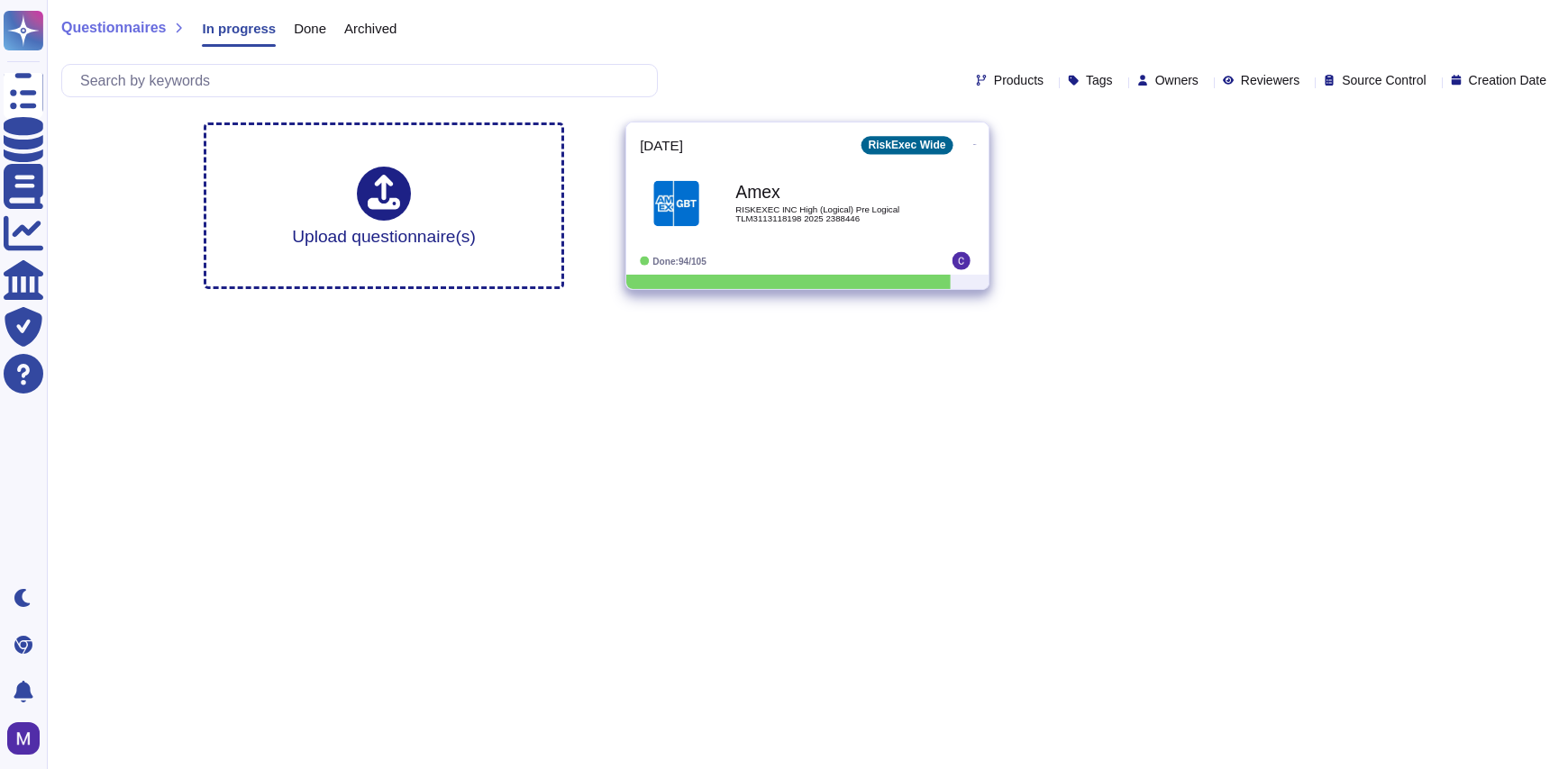
click at [802, 196] on b "Amex" at bounding box center [826, 192] width 182 height 17
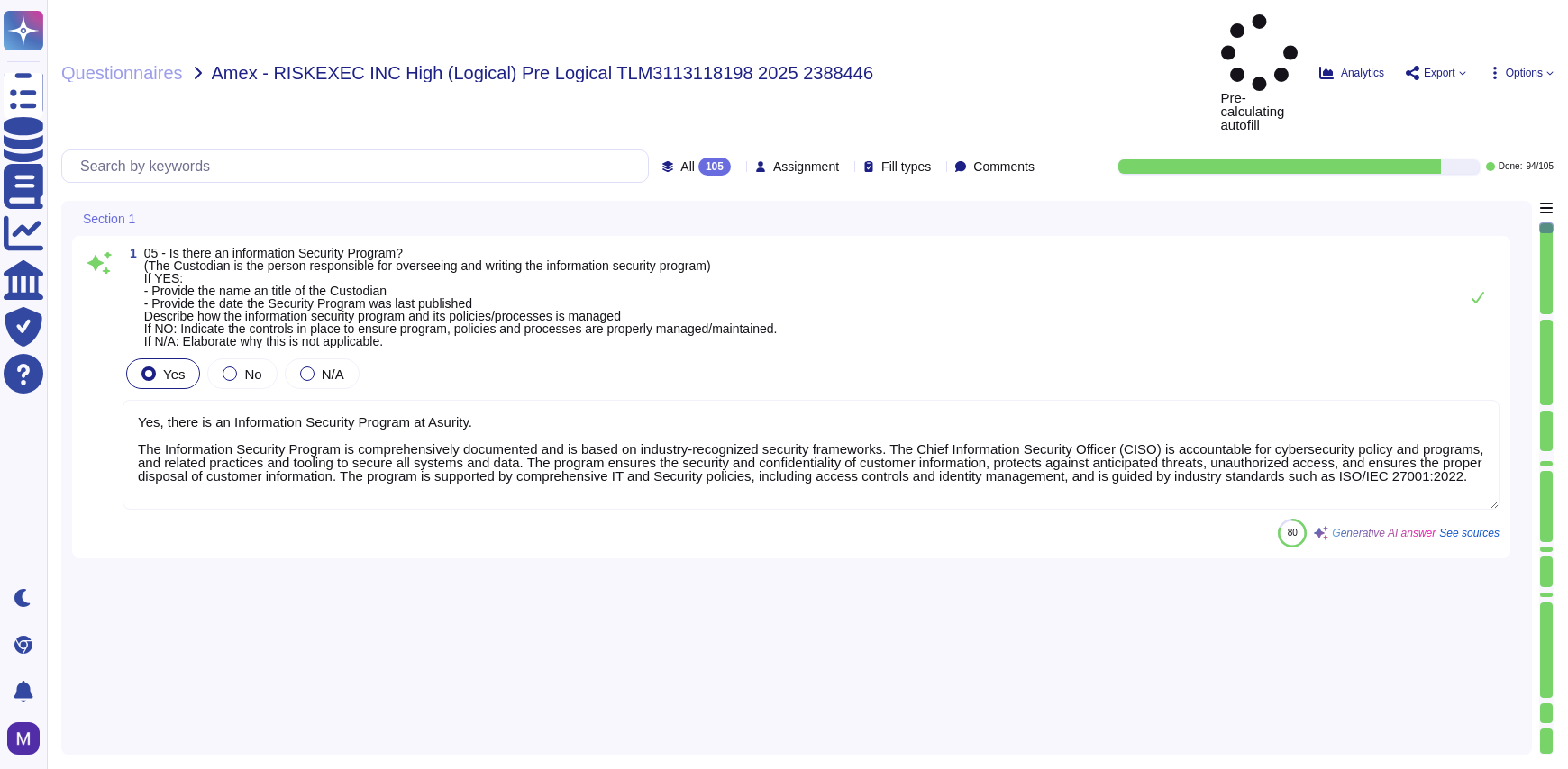
type textarea "Yes, there is an Information Security Program at Asurity. The Information Secur…"
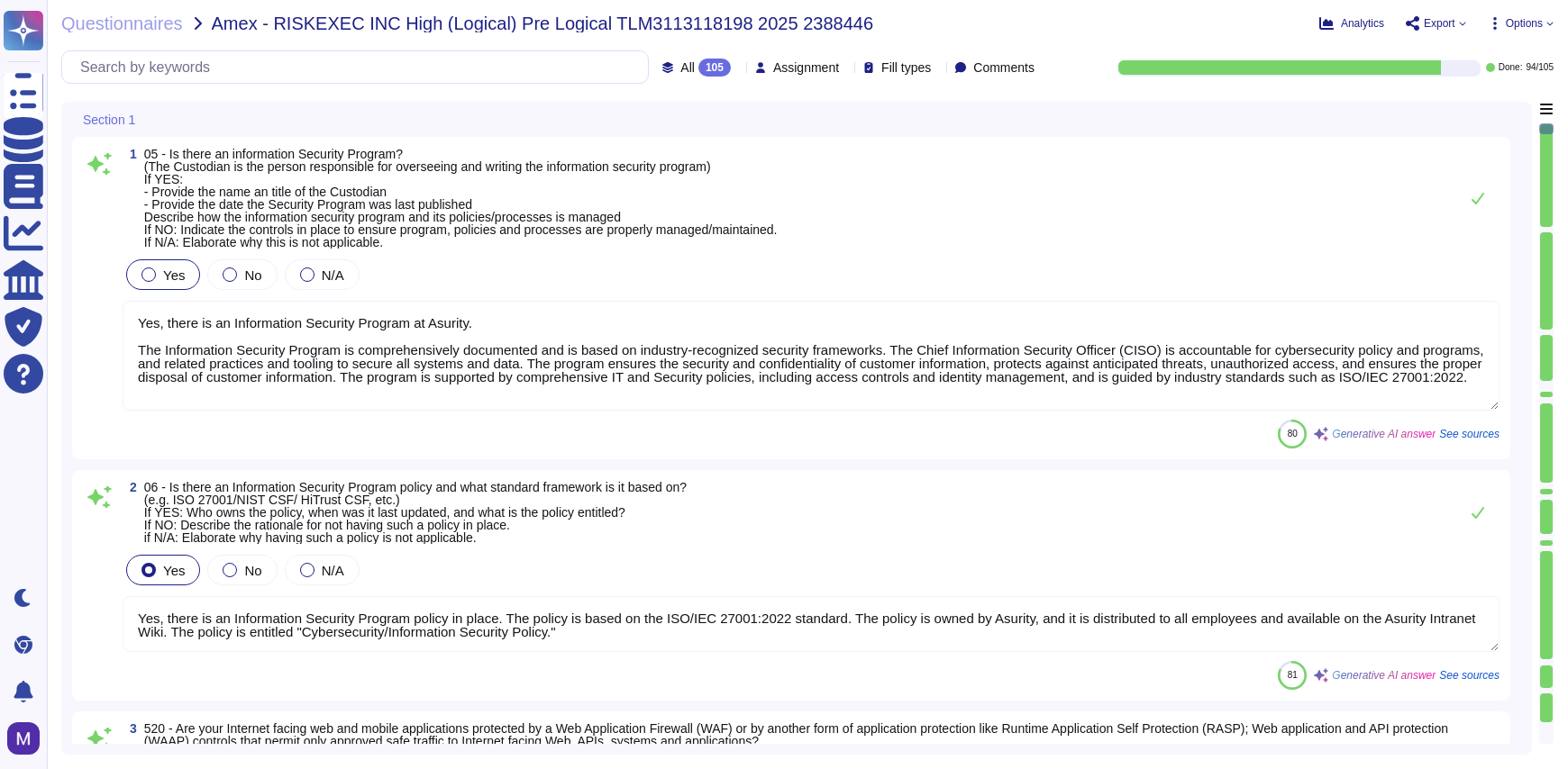
type textarea "Yes, there is an Information Security Program policy in place. The policy is ba…"
type textarea "Yes, our Internet-facing web applications are protected by Web Application Fire…"
type textarea "Yes, there is a Data Governance and Classification Policy in place at Asurity. …"
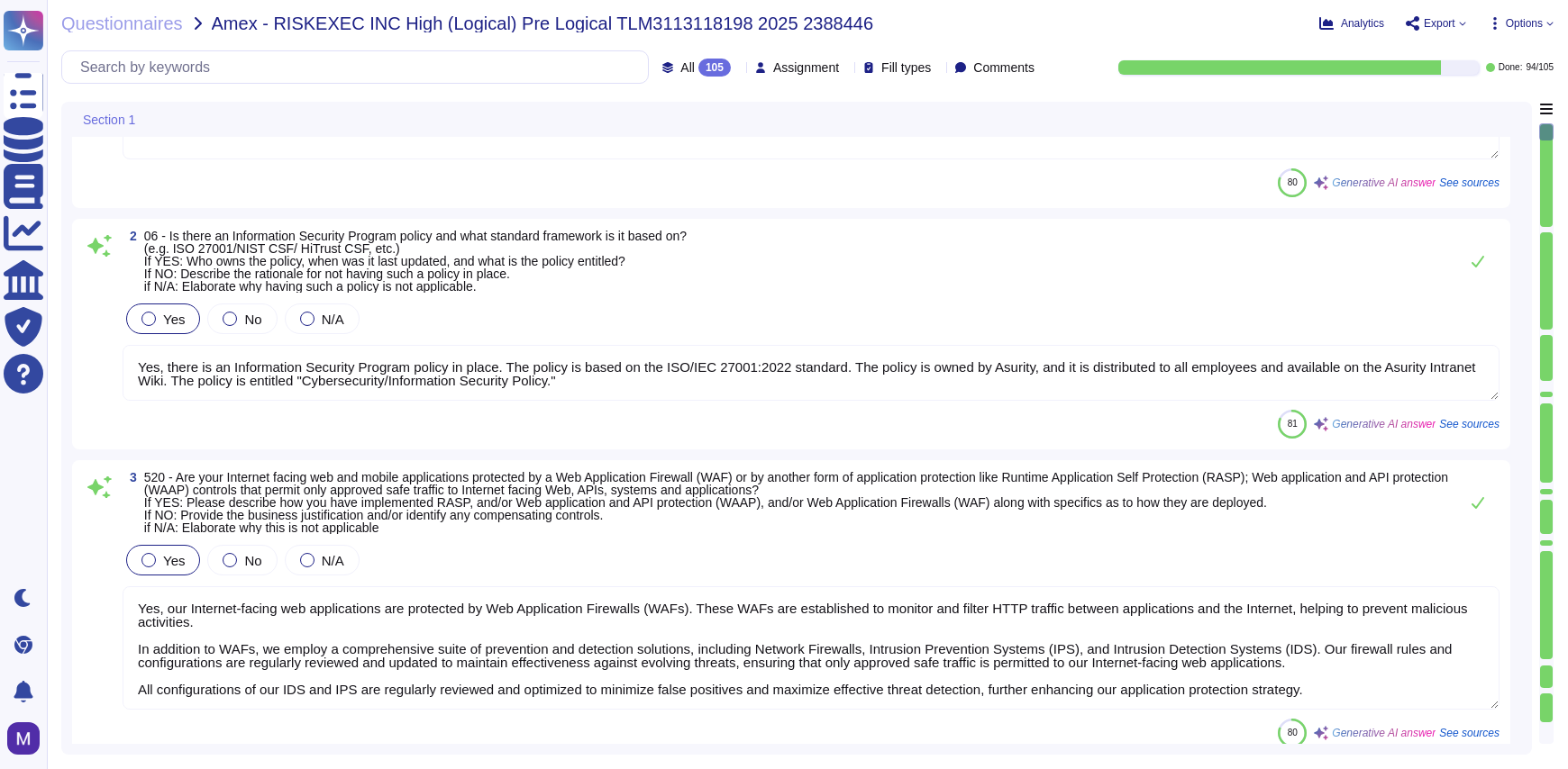
type textarea "Yes, our organization has a Security Incident Management policy, which is outli…"
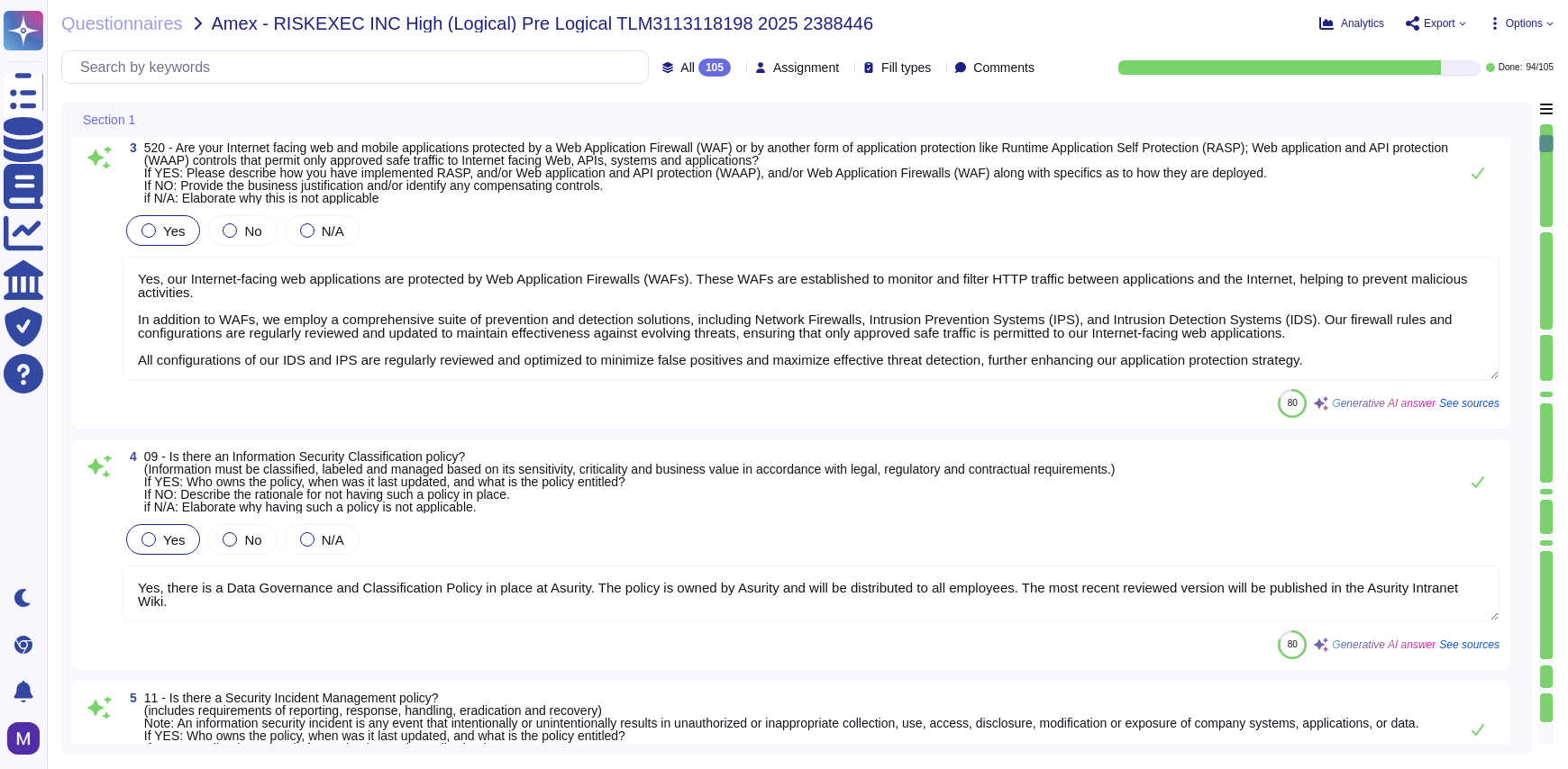
type textarea "Yes, there is an Access Control Policy in place. - The policy is entitled "Risk…"
type textarea "Yes, there is an Acceptable Use Policy in place that governs the actions of use…"
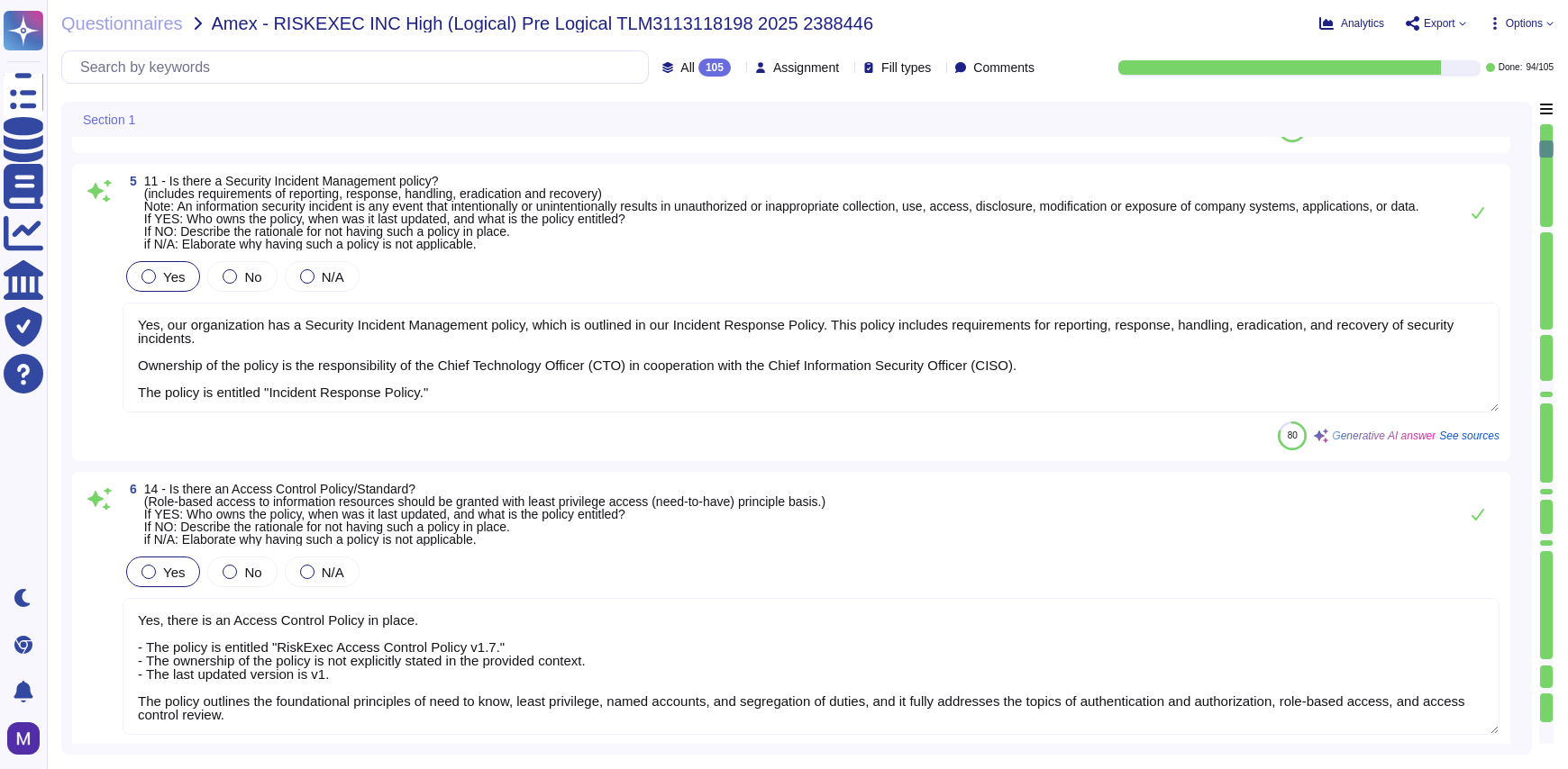
type textarea "Yes, there is an Encryption policy in place. - Ownership: The policy is owned b…"
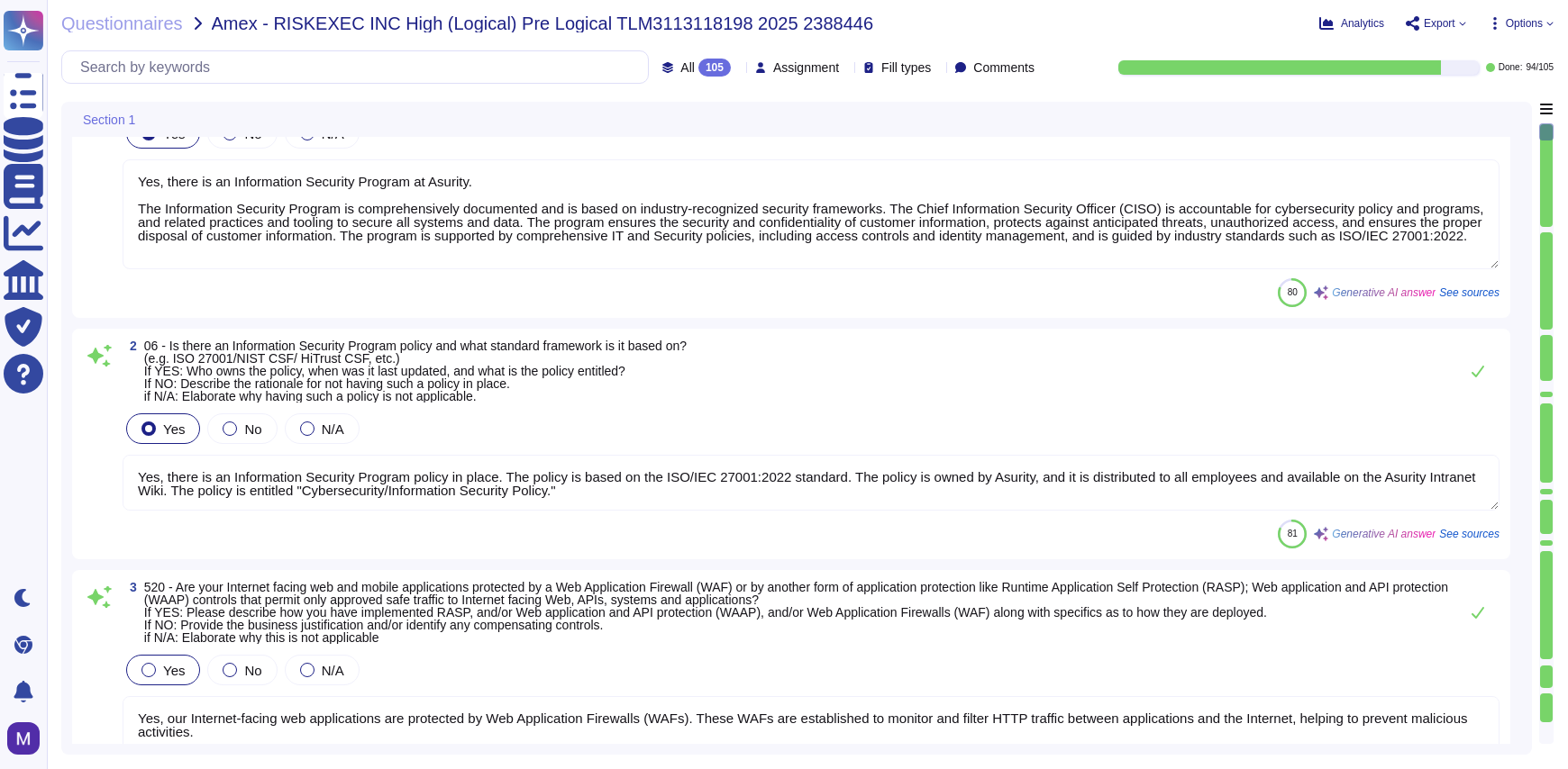
type textarea "Yes, there is an Information Security Program at Asurity. The Information Secur…"
type textarea "Yes, there is an Information Security Program policy in place. The policy is ba…"
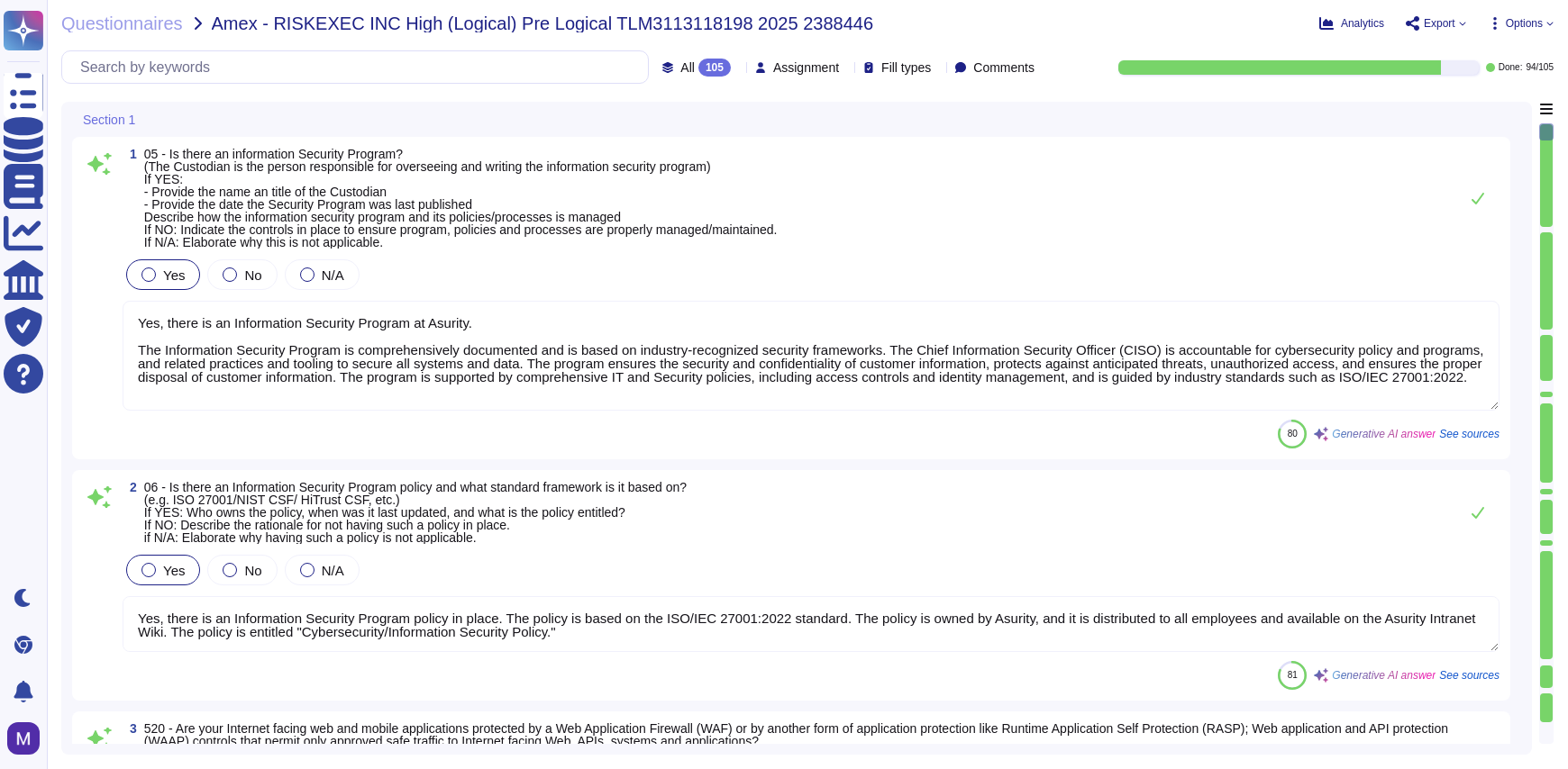
click at [738, 68] on icon at bounding box center [738, 68] width 0 height 0
click at [654, 156] on span "To do" at bounding box center [642, 158] width 33 height 16
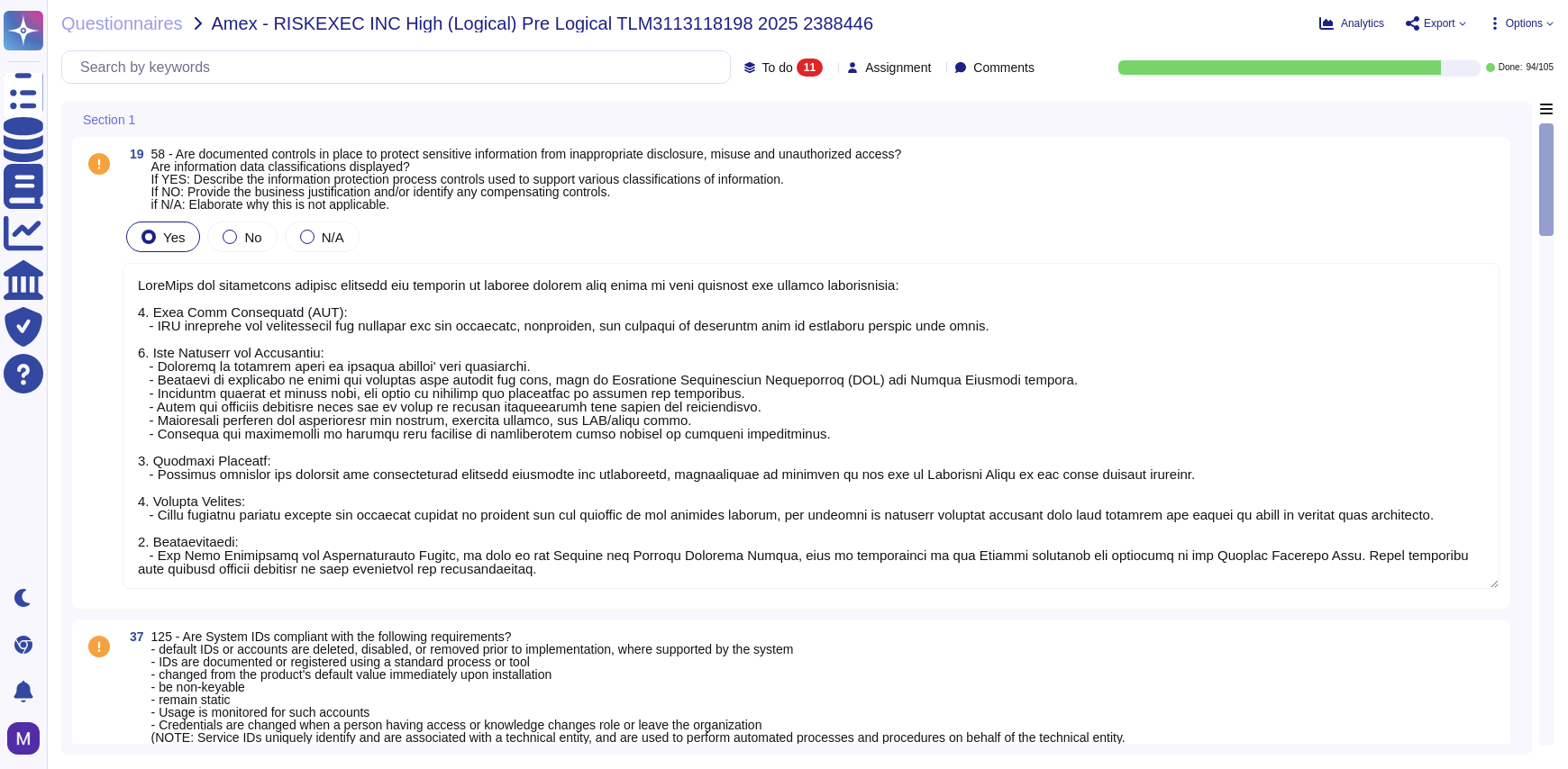
type textarea "RiskExec has implemented several controls and policies to protect against data …"
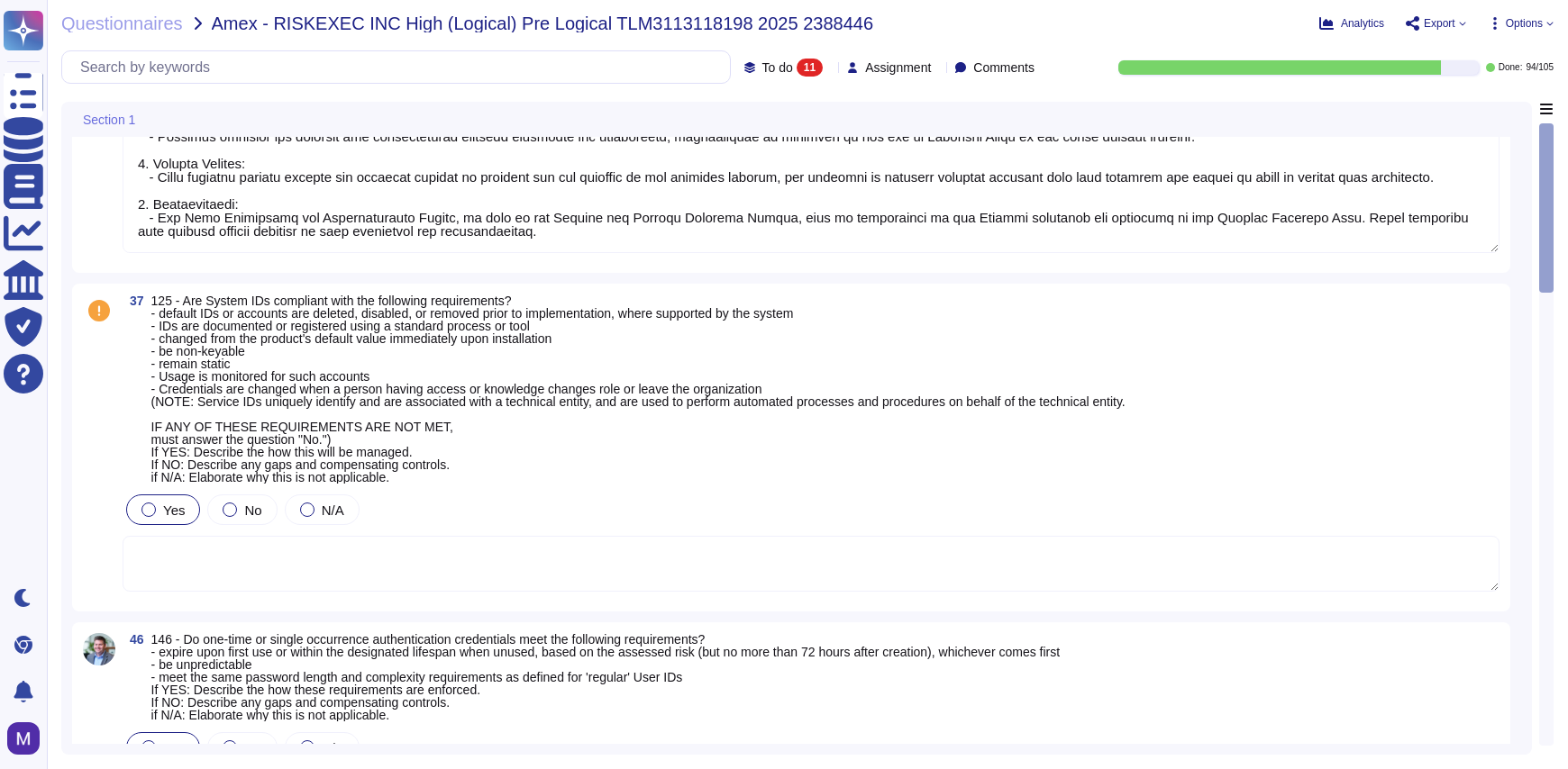
scroll to position [334, 0]
click at [284, 572] on textarea at bounding box center [810, 565] width 1377 height 56
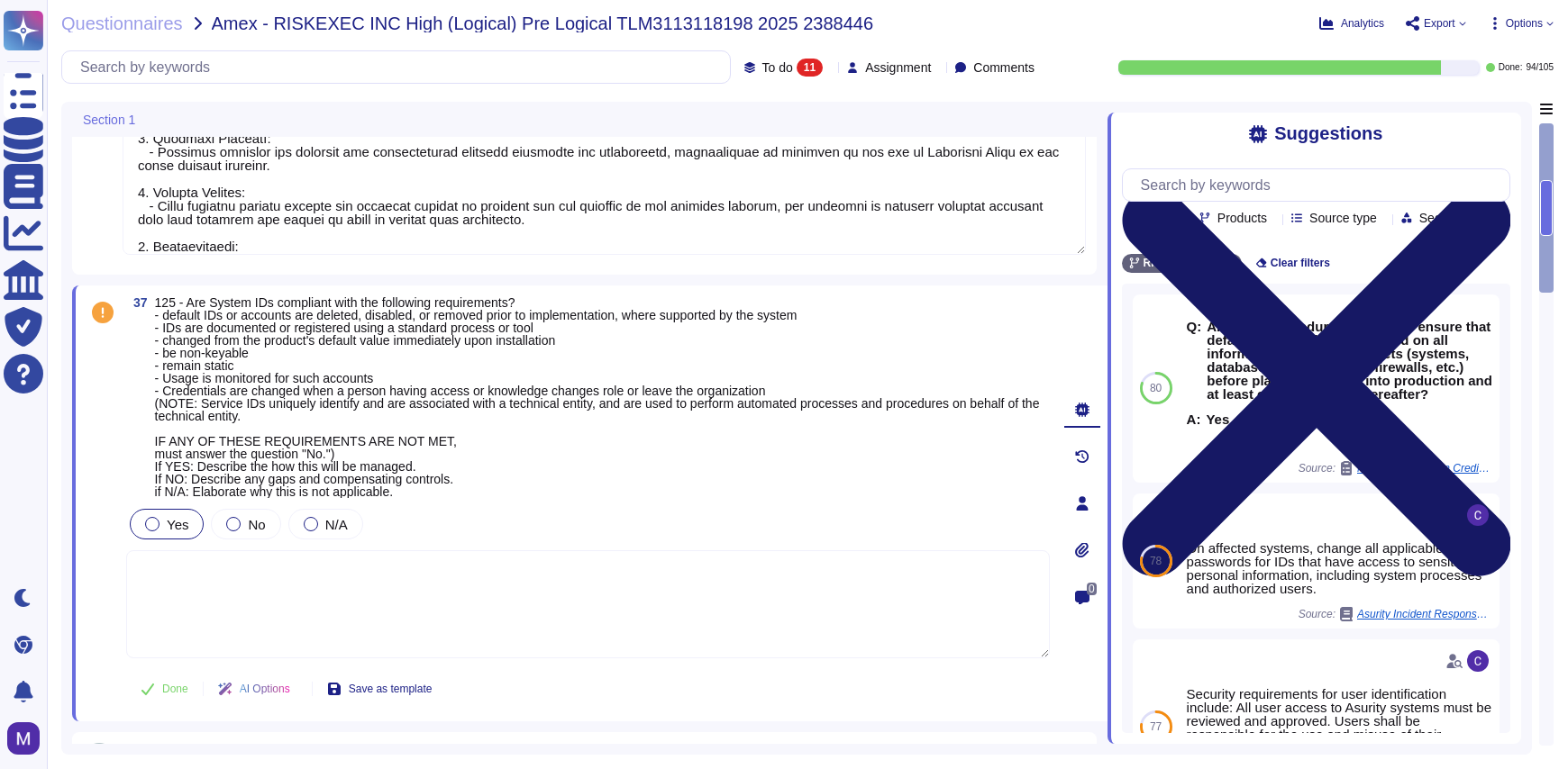
click at [1502, 131] on icon at bounding box center [1316, 382] width 388 height 518
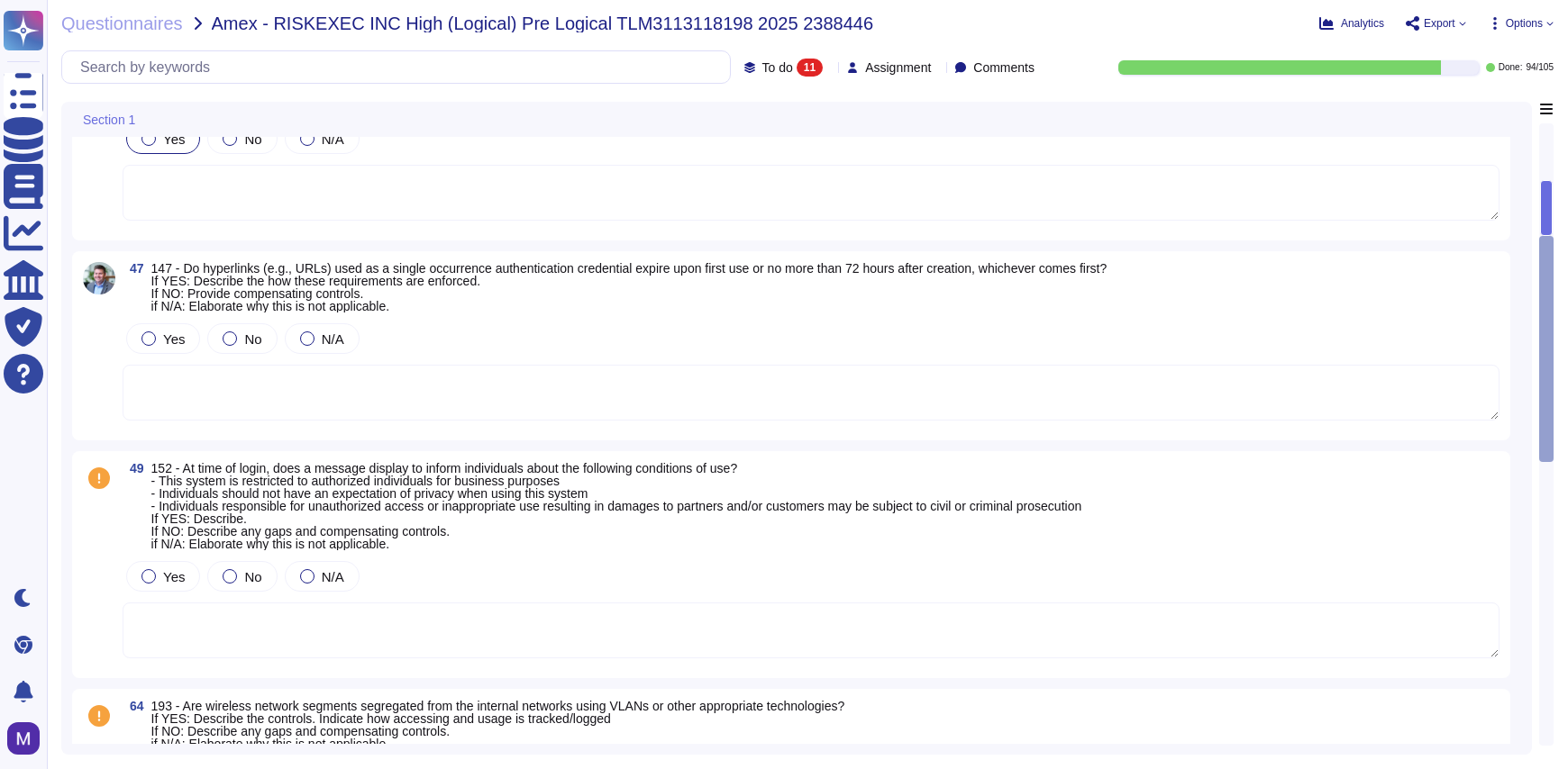
scroll to position [1036, 0]
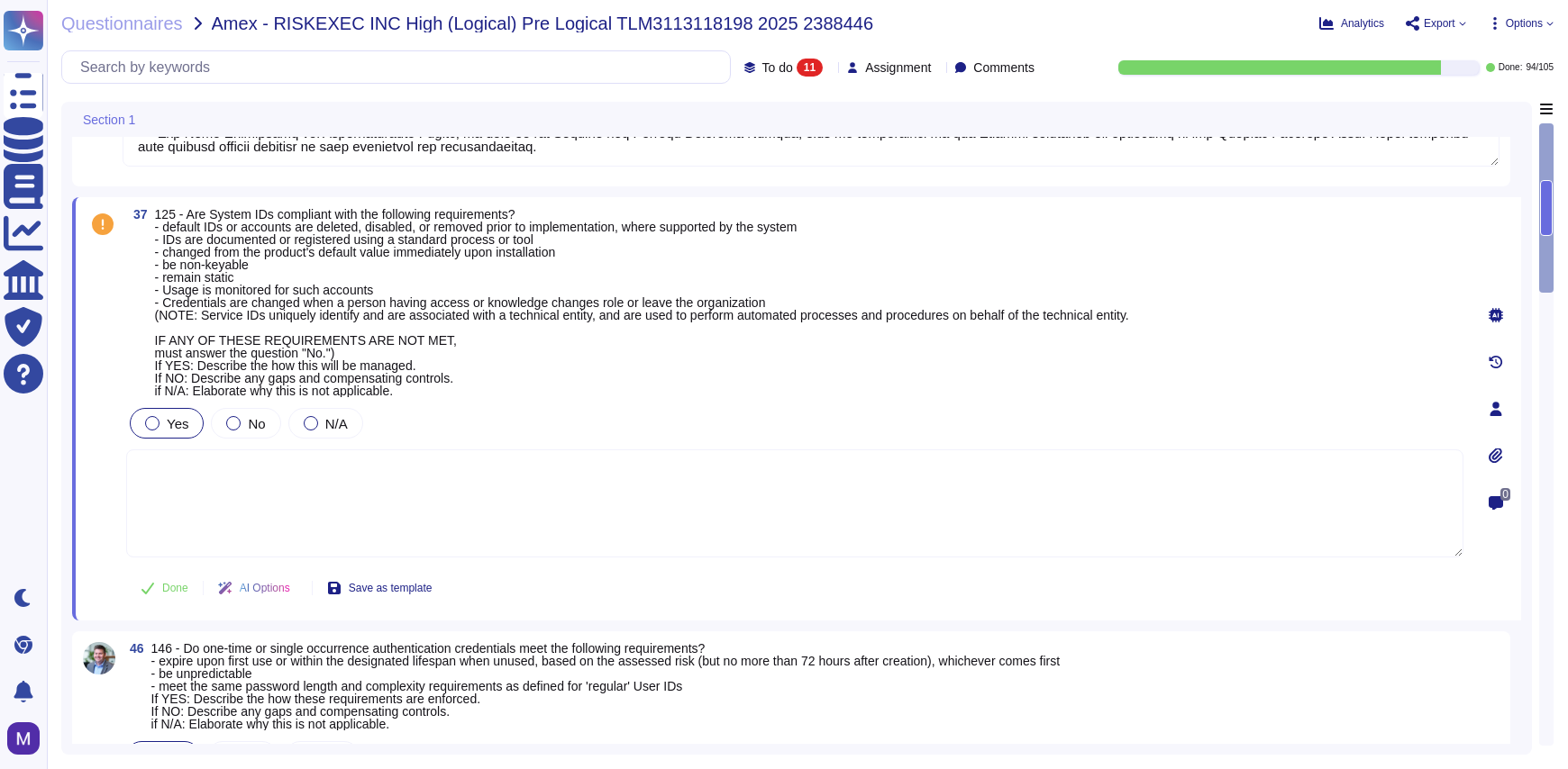
type textarea "RiskExec has implemented several controls and policies to protect against data …"
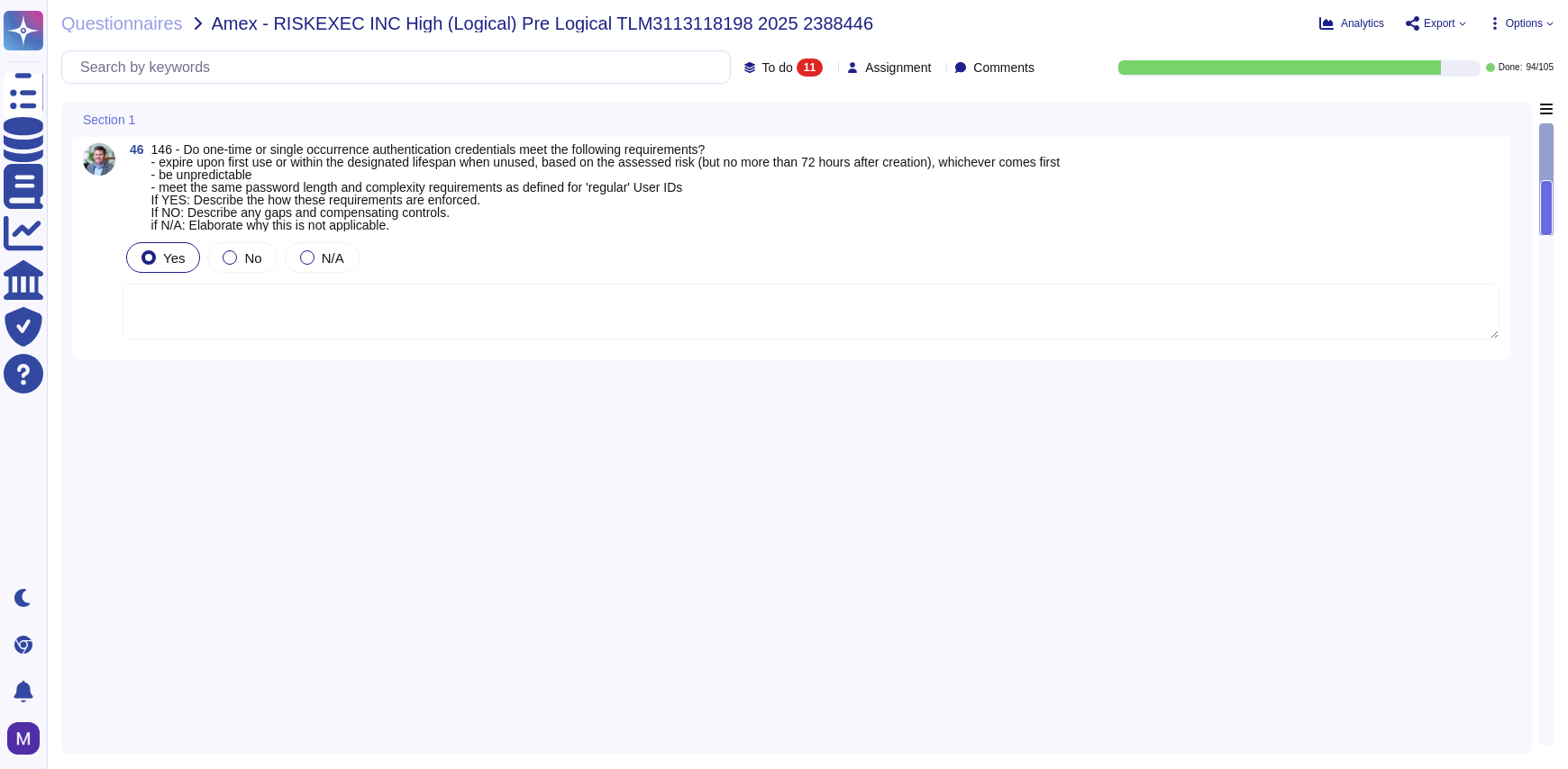
scroll to position [0, 0]
type textarea "RiskExec has implemented several controls and policies to protect against data …"
